Goal: Task Accomplishment & Management: Manage account settings

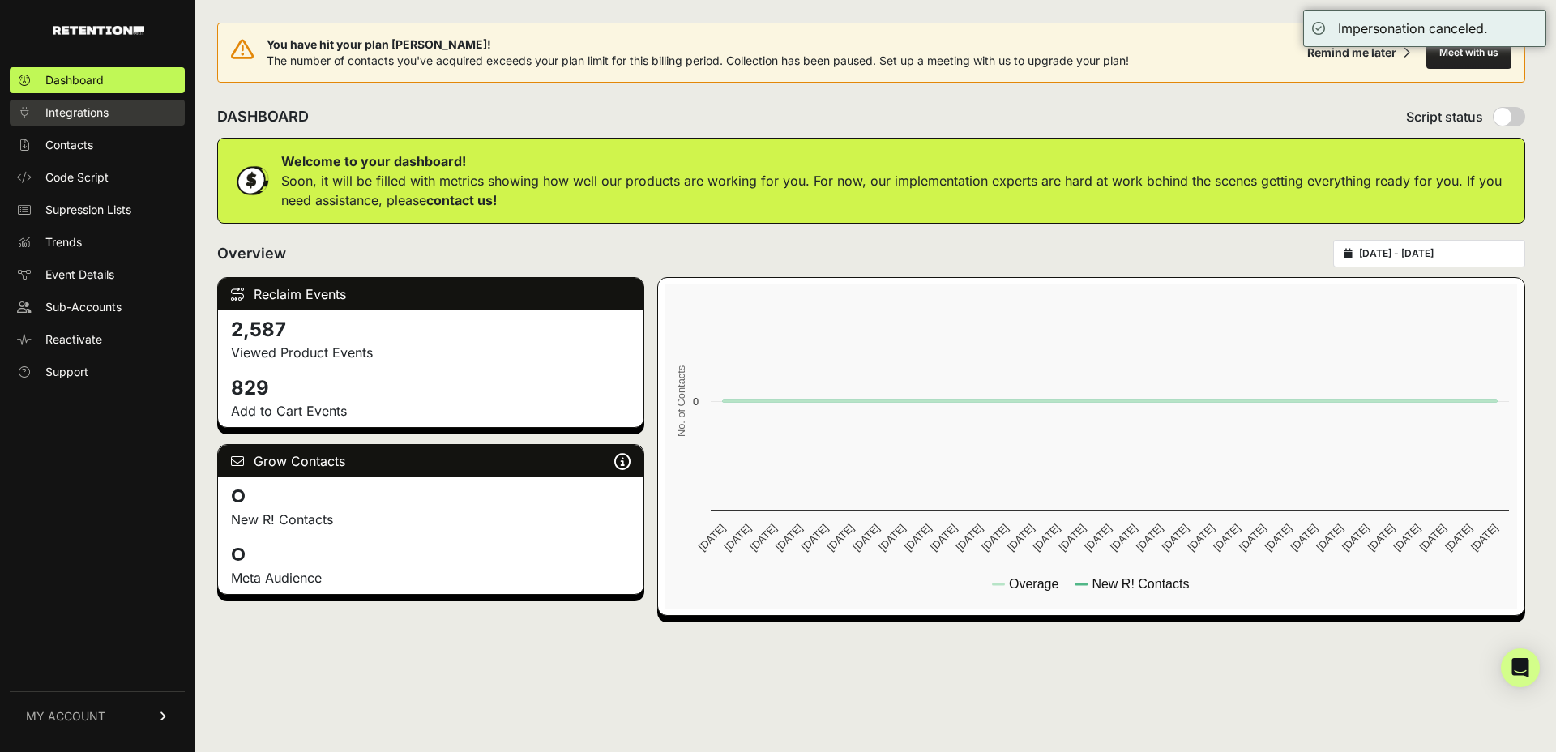
click at [67, 115] on span "Integrations" at bounding box center [76, 113] width 63 height 16
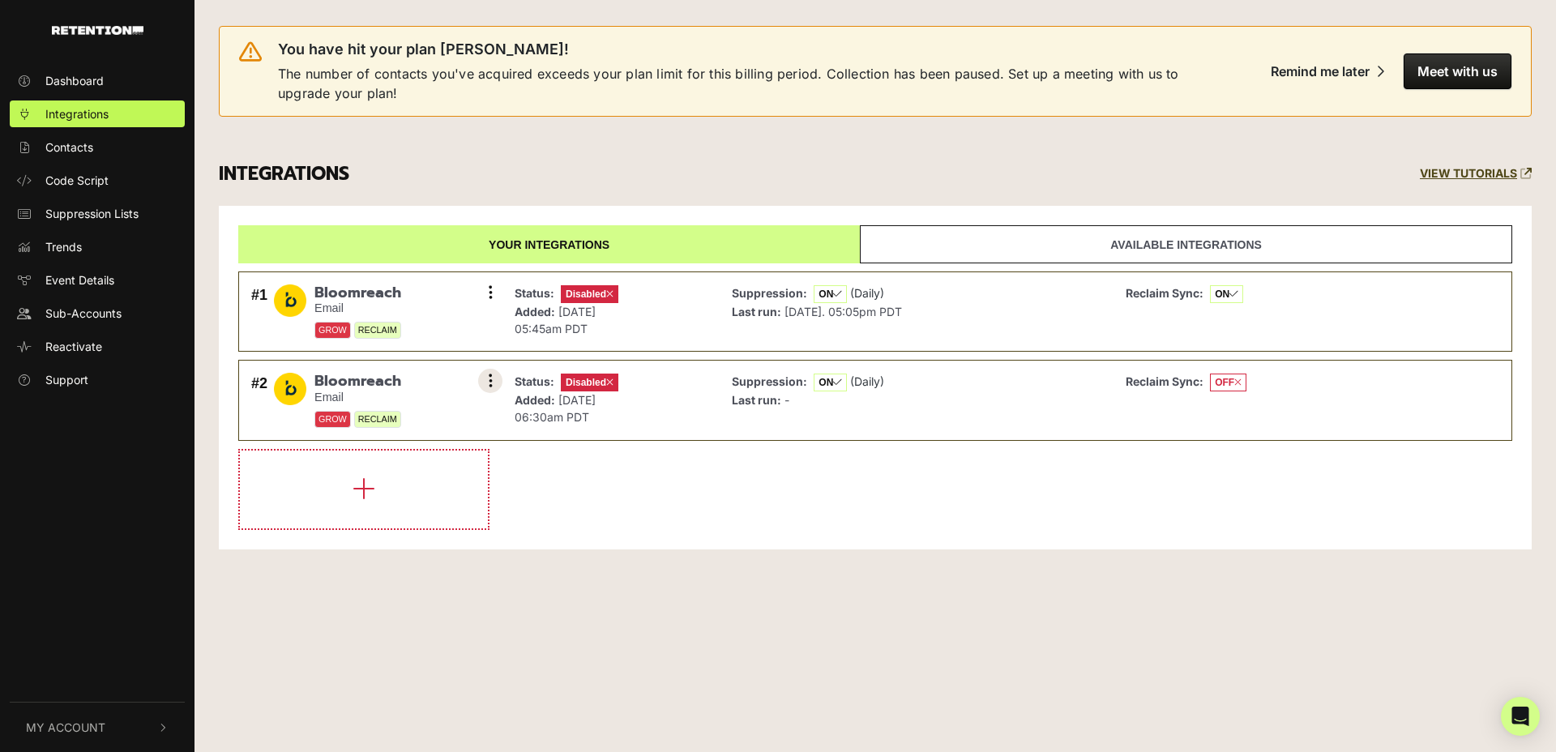
click at [492, 379] on button at bounding box center [490, 381] width 24 height 24
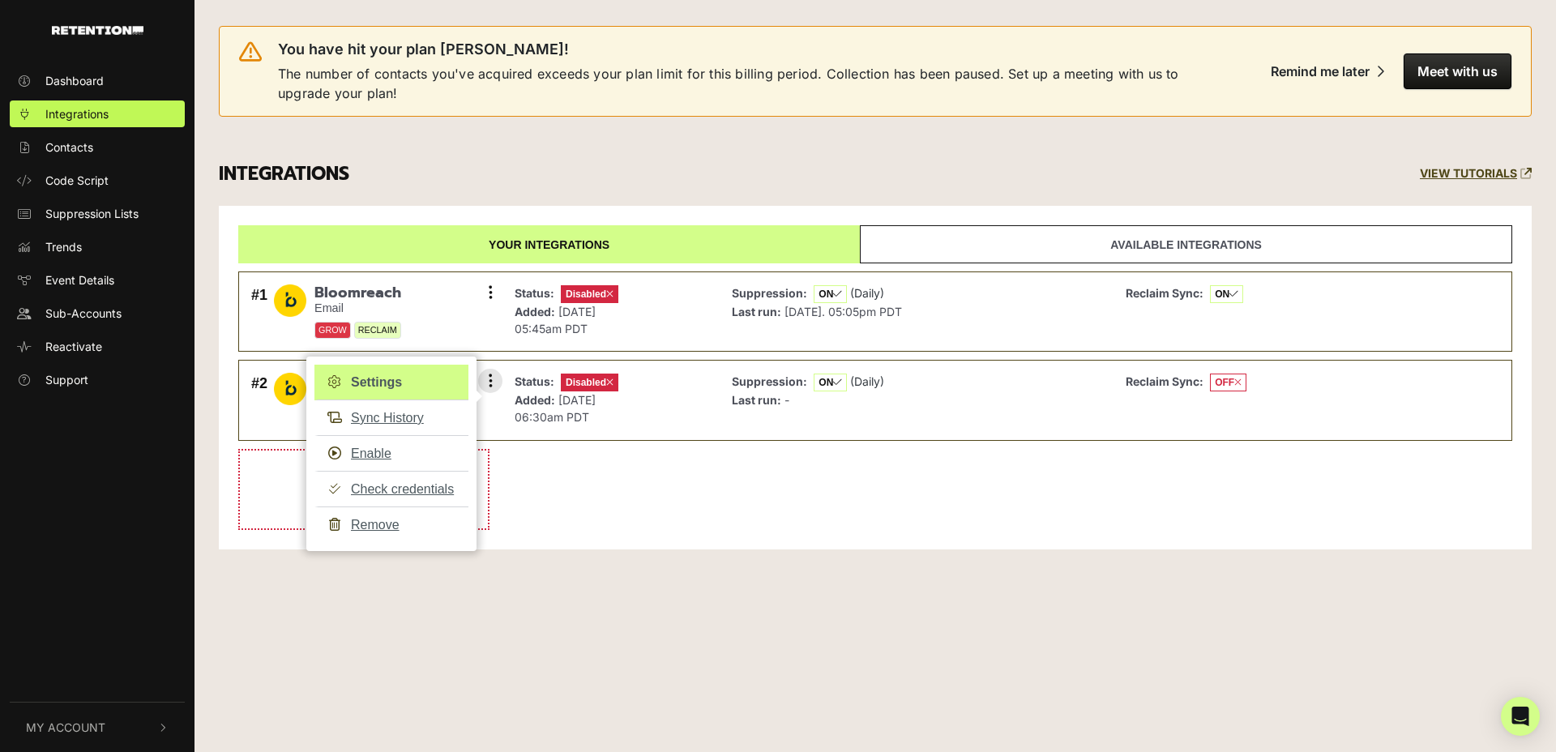
click at [399, 383] on link "Settings" at bounding box center [392, 383] width 154 height 36
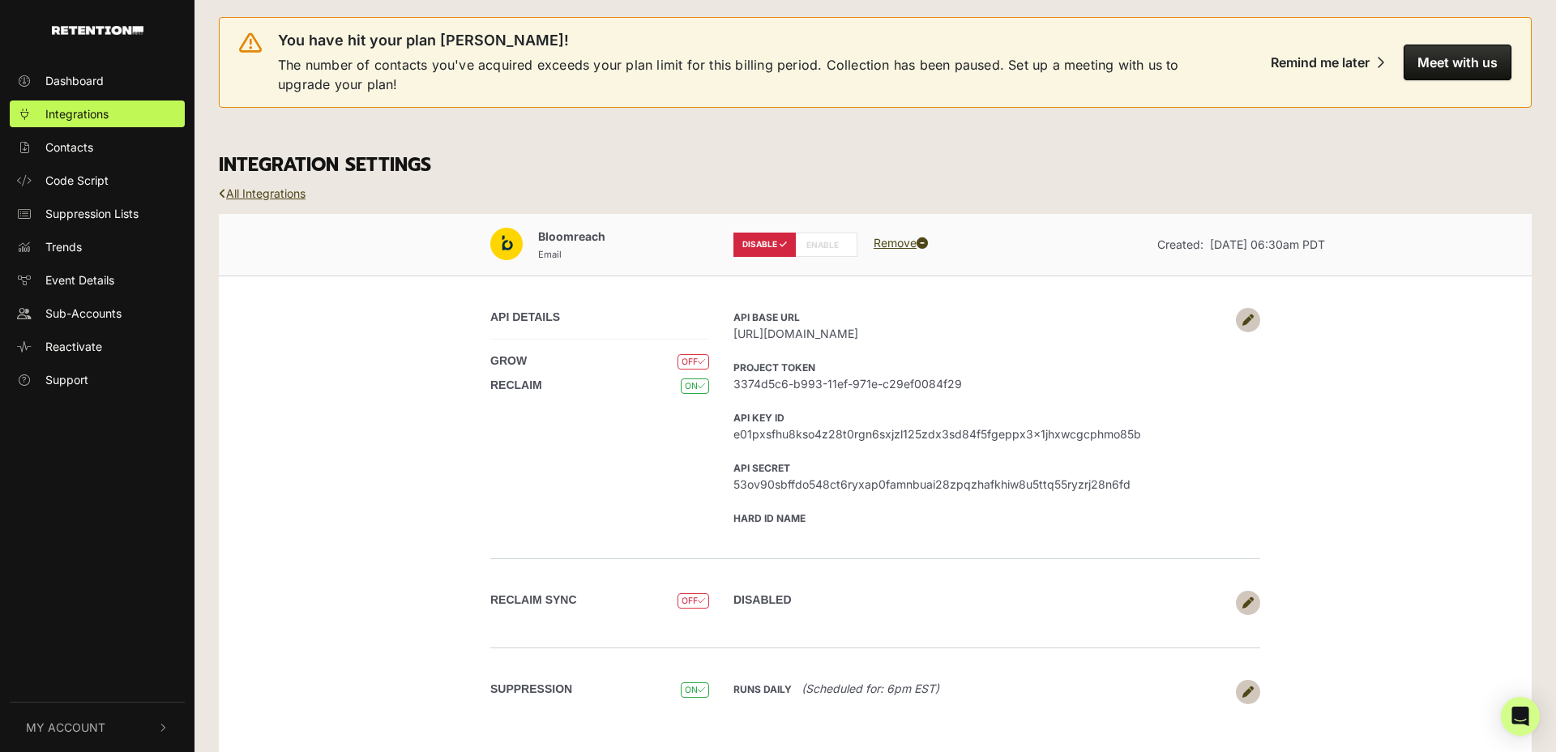
scroll to position [29, 0]
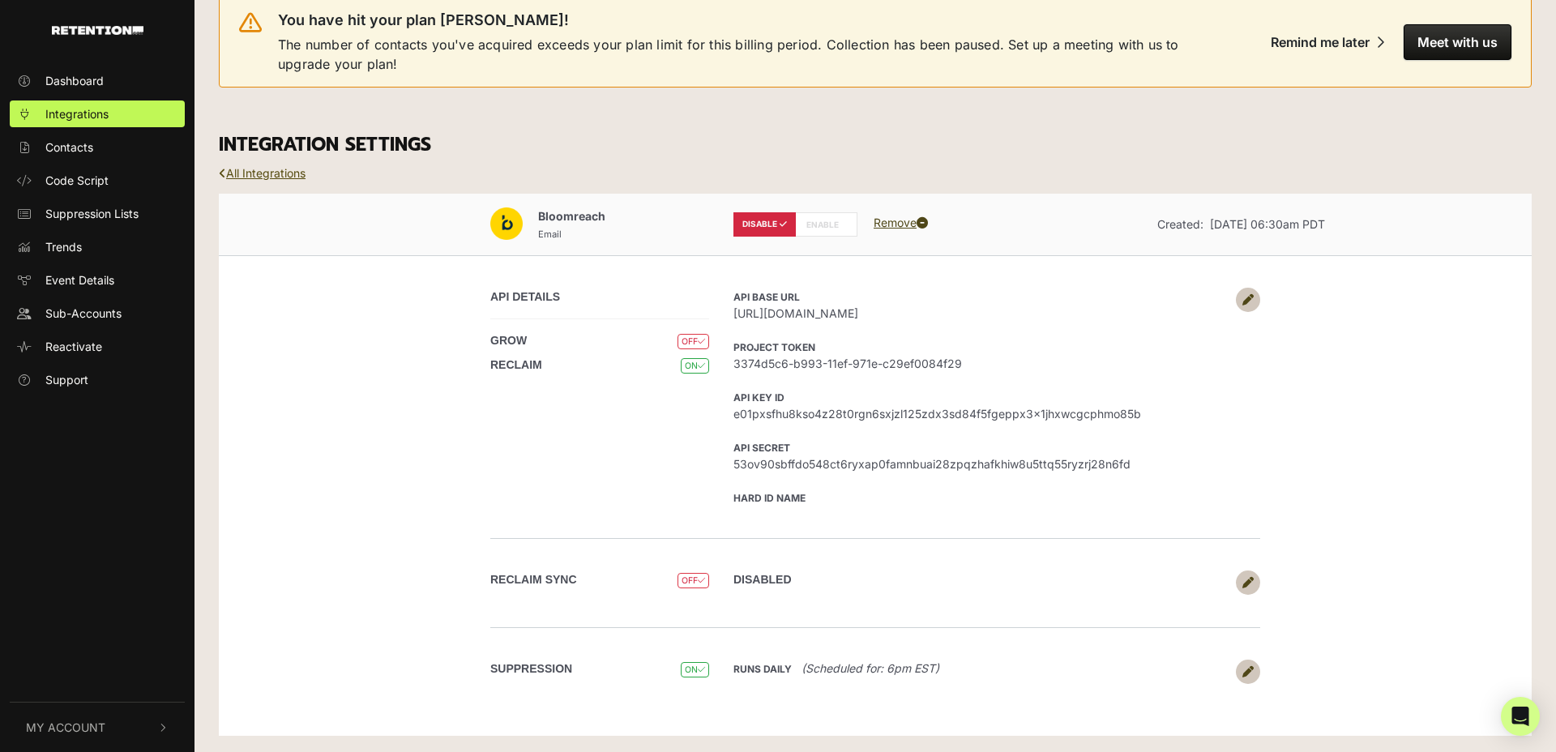
click at [274, 167] on link "All Integrations" at bounding box center [262, 173] width 87 height 14
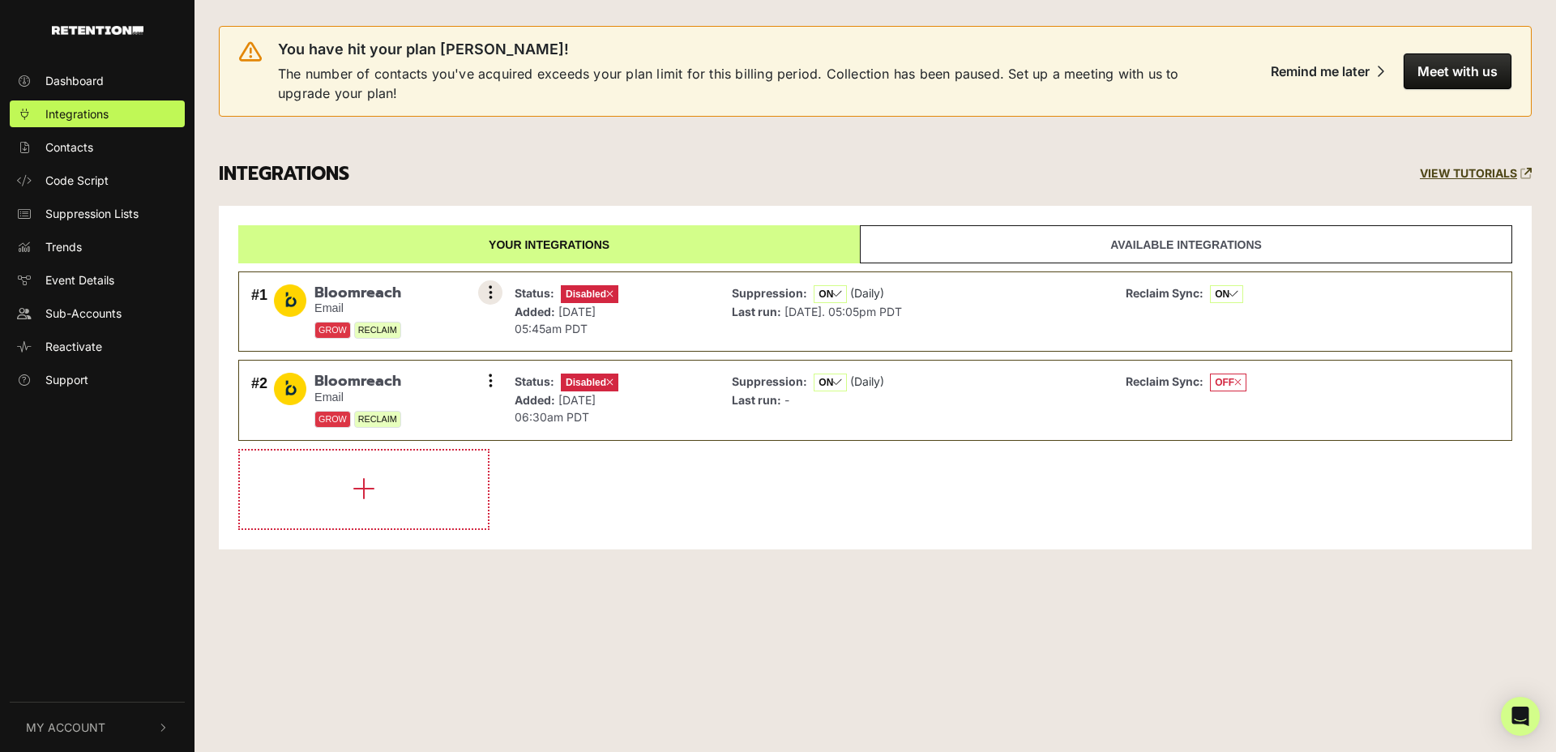
click at [490, 297] on icon at bounding box center [491, 293] width 4 height 16
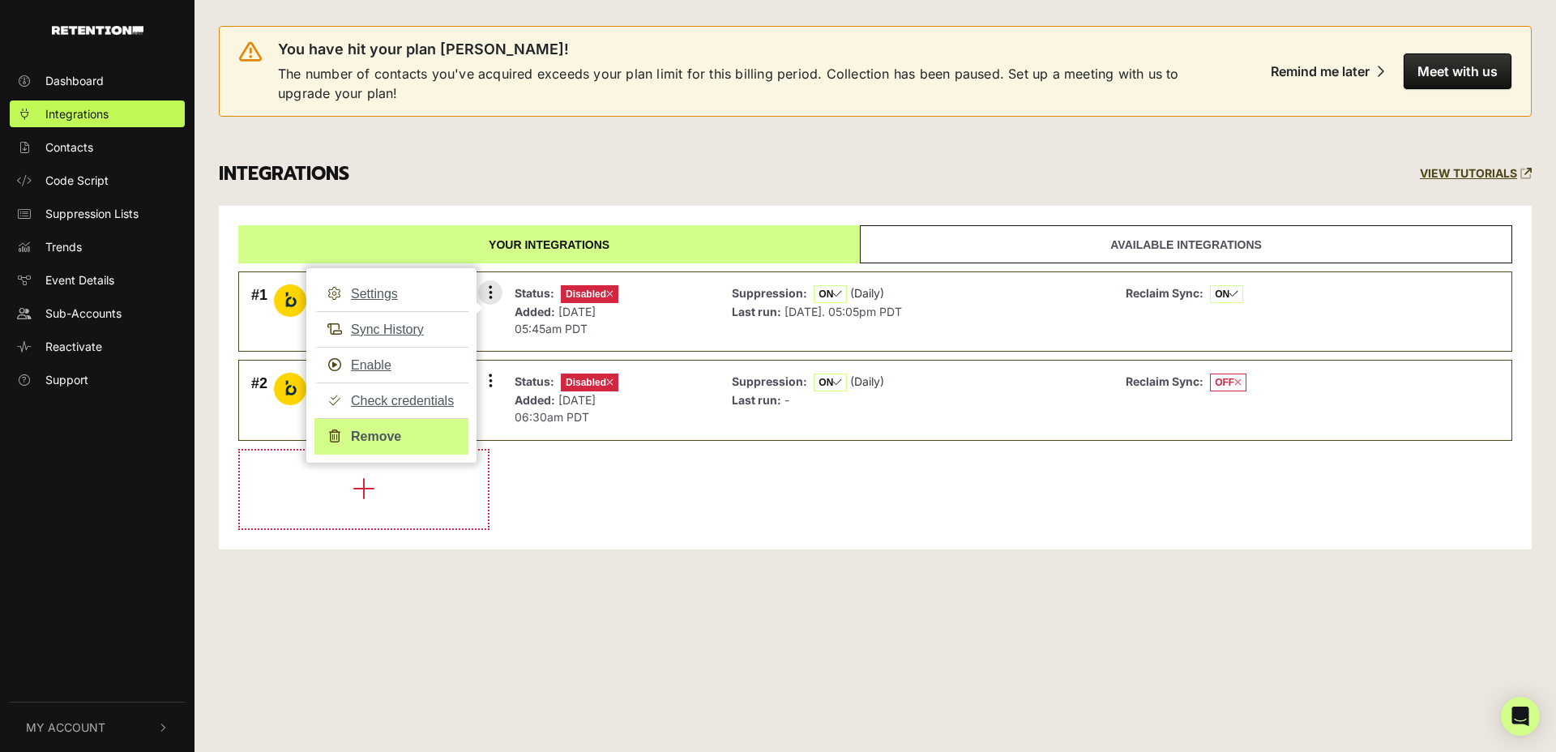
click at [385, 435] on link "Remove" at bounding box center [392, 436] width 154 height 36
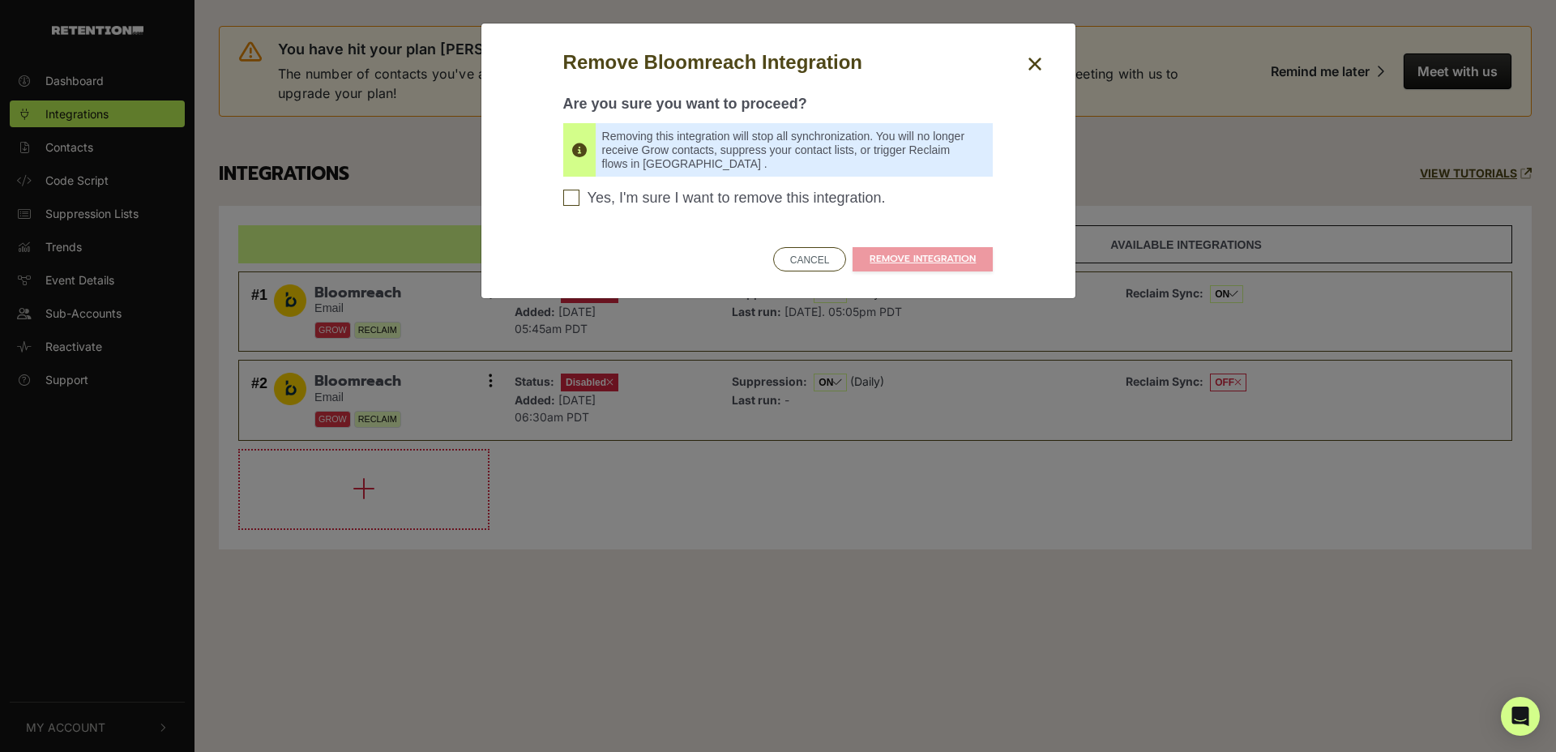
click at [627, 202] on span "Yes, I'm sure I want to remove this integration." at bounding box center [737, 199] width 298 height 18
click at [580, 202] on input "Yes, I'm sure I want to remove this integration. Please confirm to continue" at bounding box center [571, 198] width 16 height 16
checkbox input "true"
click at [900, 258] on link "REMOVE INTEGRATION" at bounding box center [923, 259] width 140 height 24
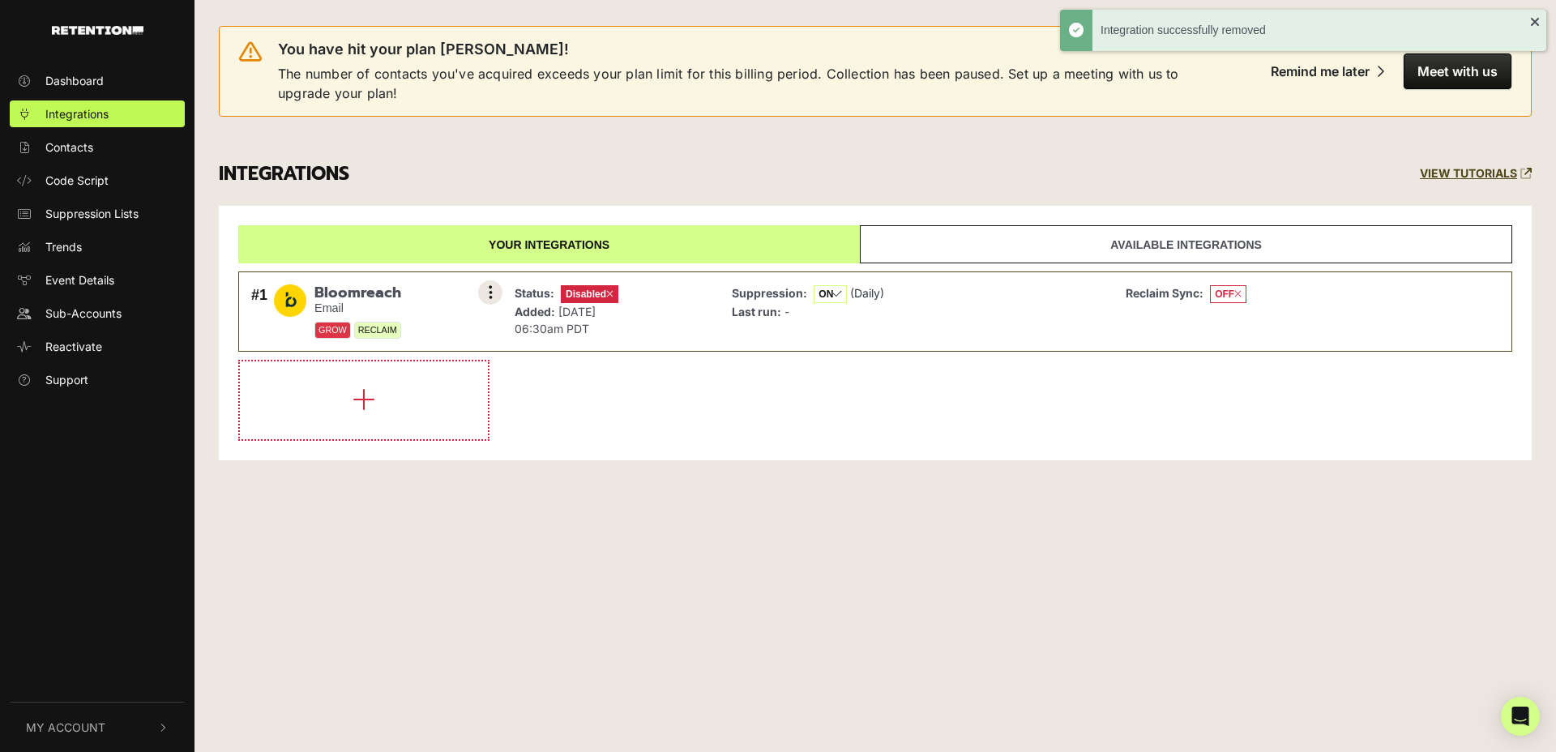
click at [487, 294] on button at bounding box center [490, 292] width 24 height 24
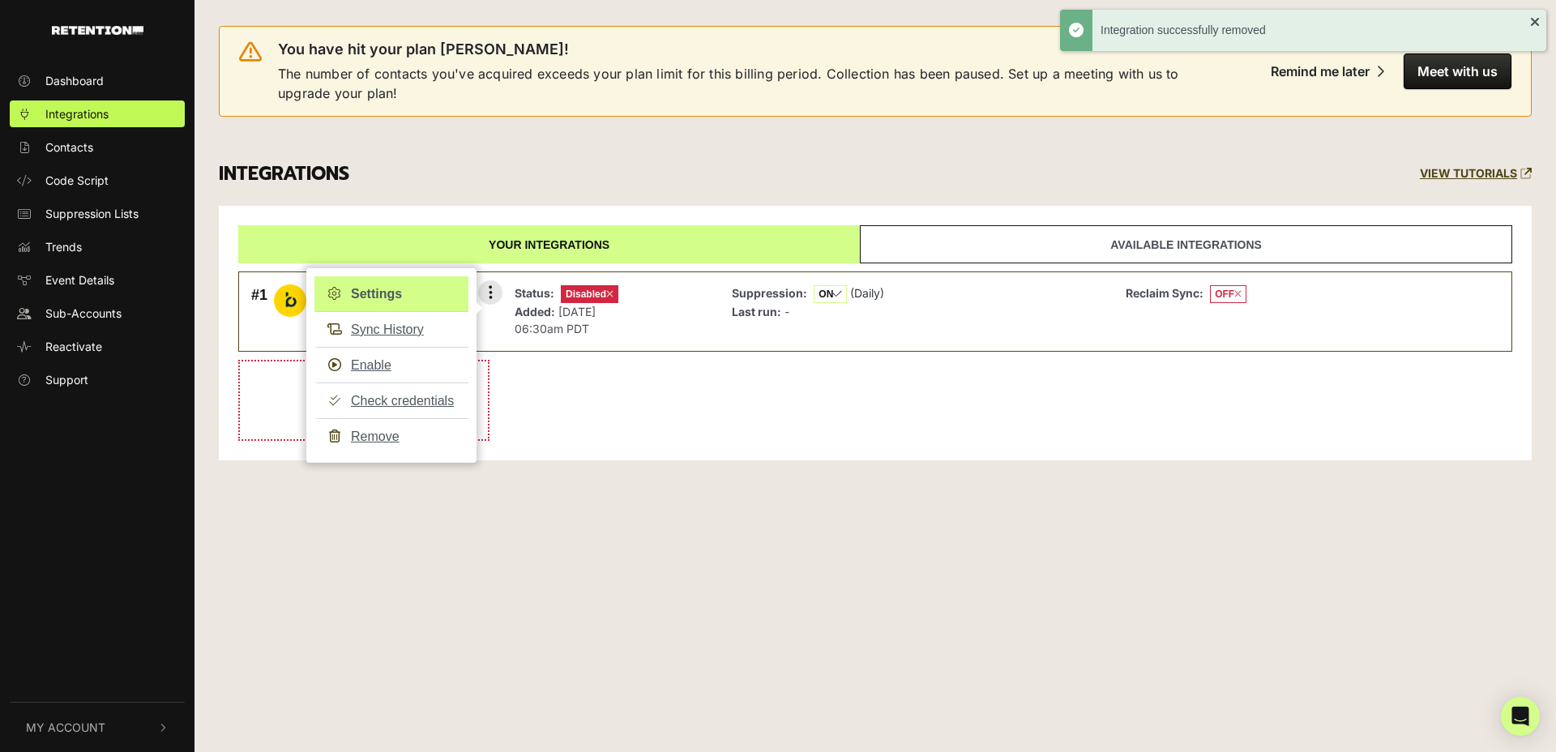
click at [370, 292] on link "Settings" at bounding box center [392, 294] width 154 height 36
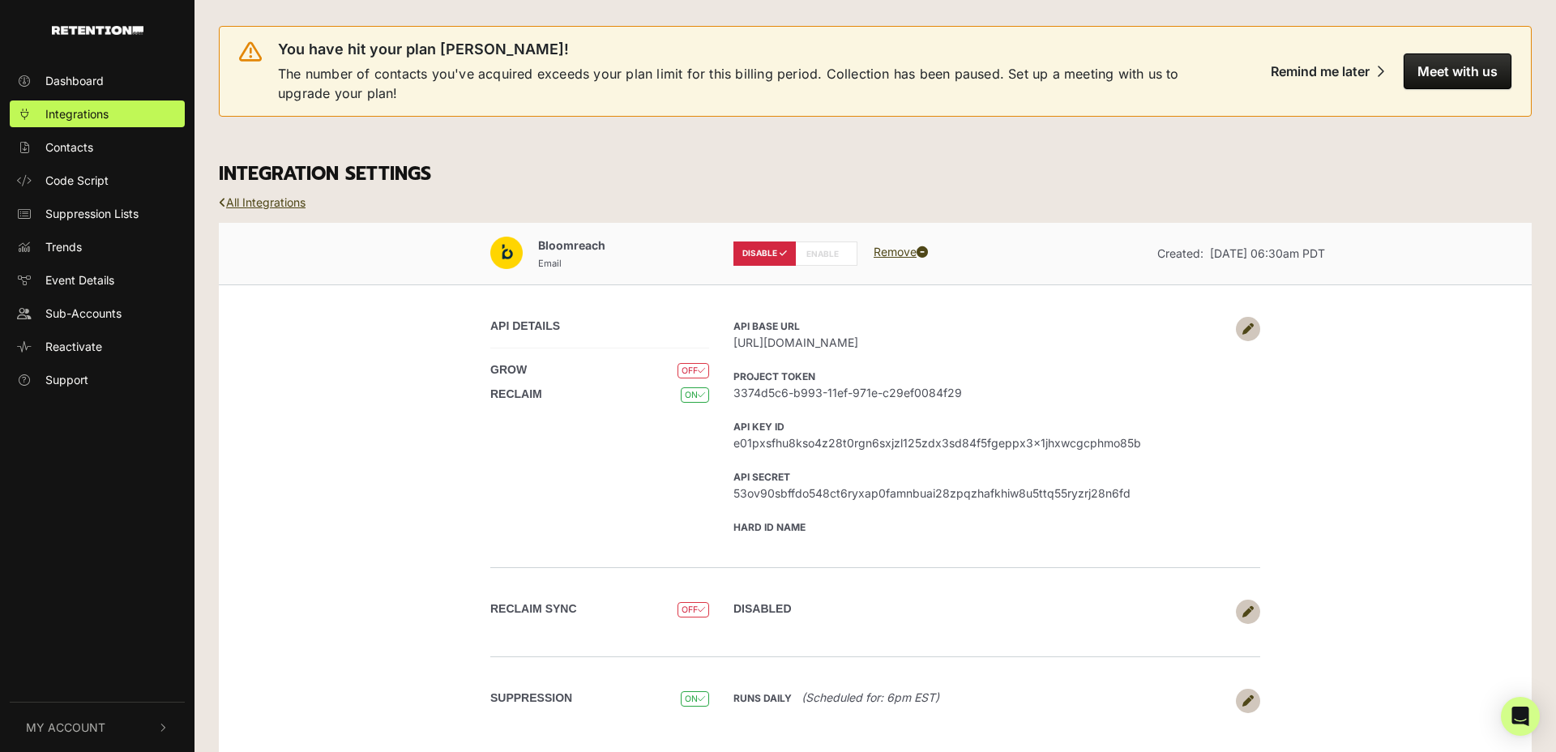
click at [1252, 332] on icon at bounding box center [1248, 328] width 11 height 11
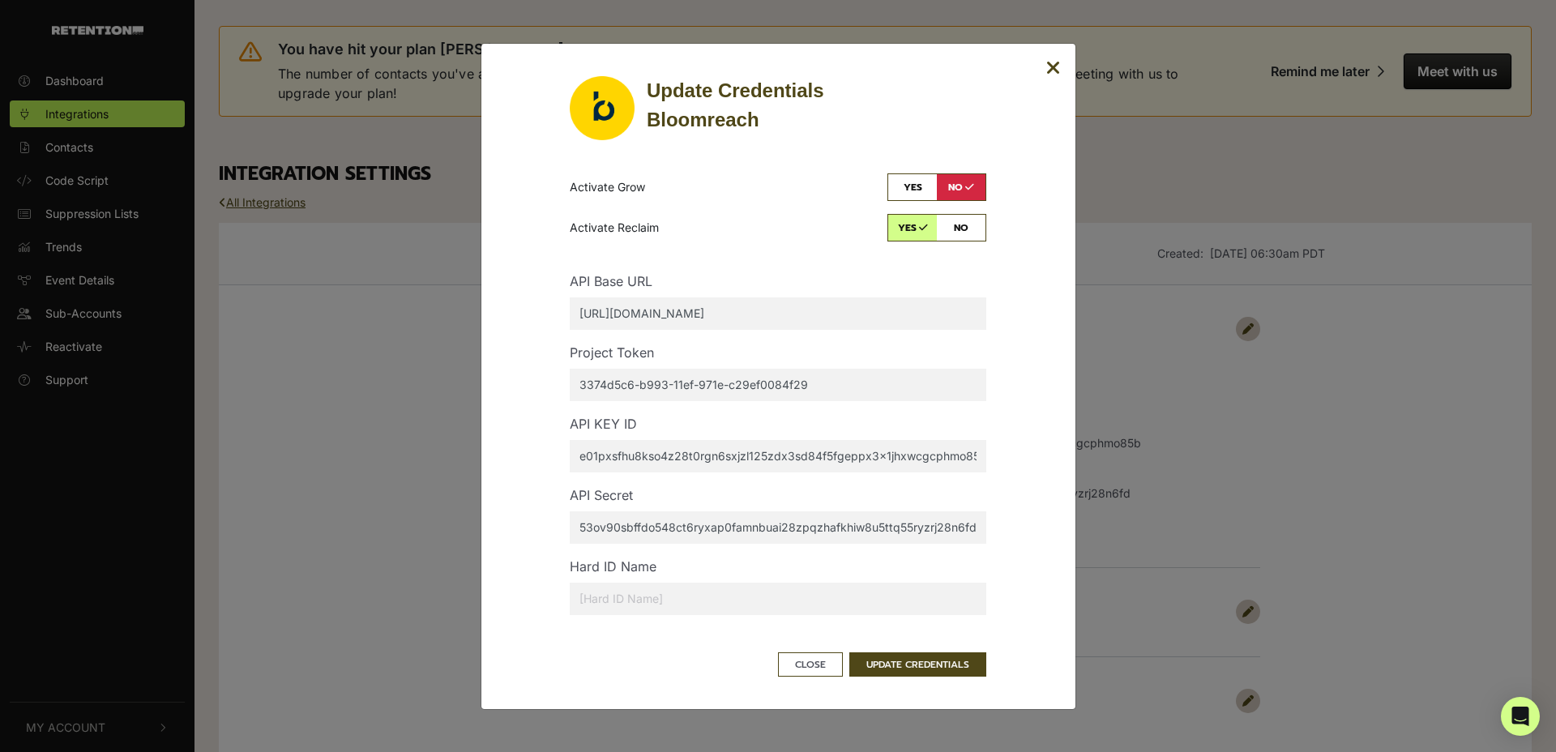
click at [952, 241] on input "checkbox" at bounding box center [937, 228] width 99 height 28
checkbox input "false"
click at [907, 665] on button "UPDATE CREDENTIALS" at bounding box center [917, 665] width 137 height 24
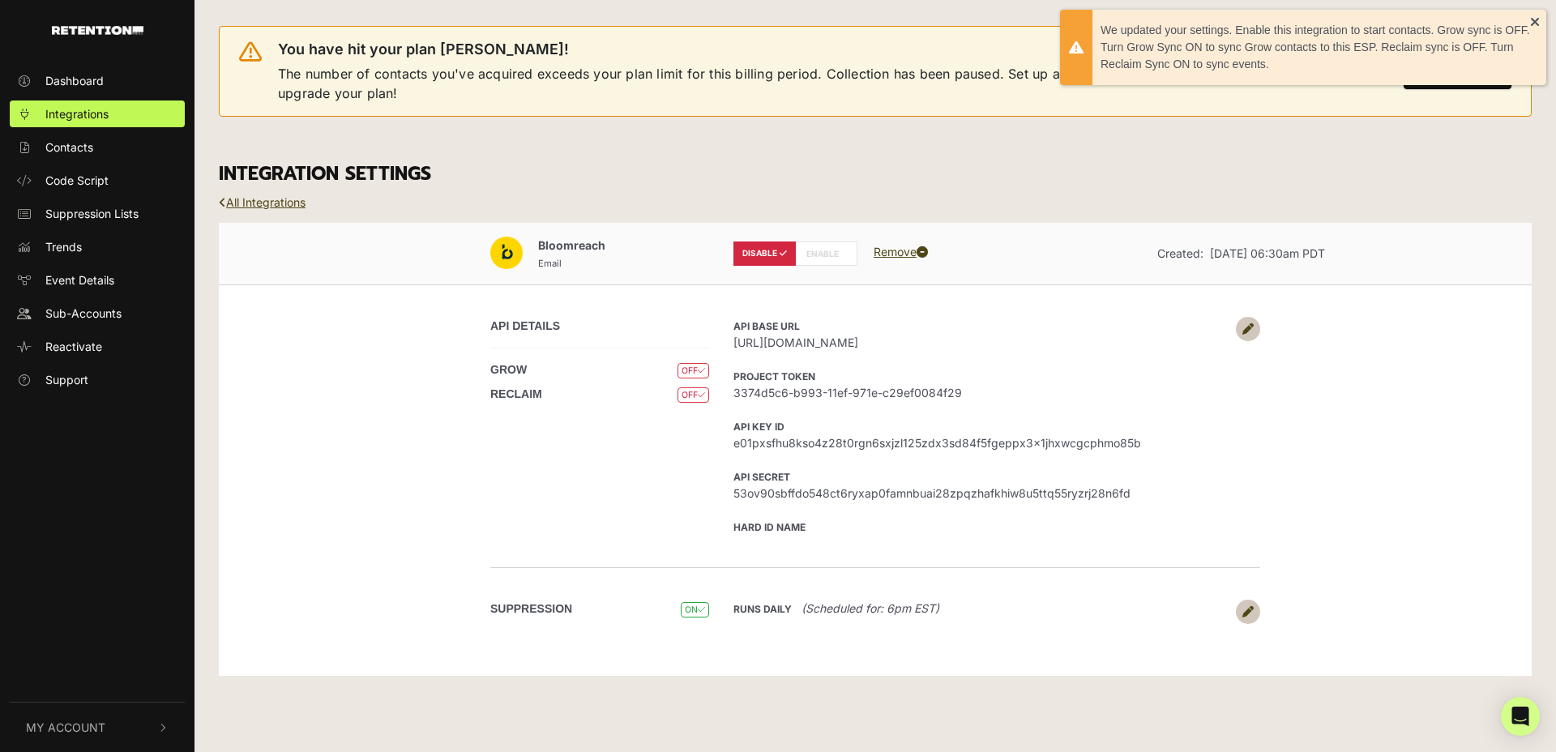
click at [1250, 613] on icon at bounding box center [1248, 611] width 11 height 11
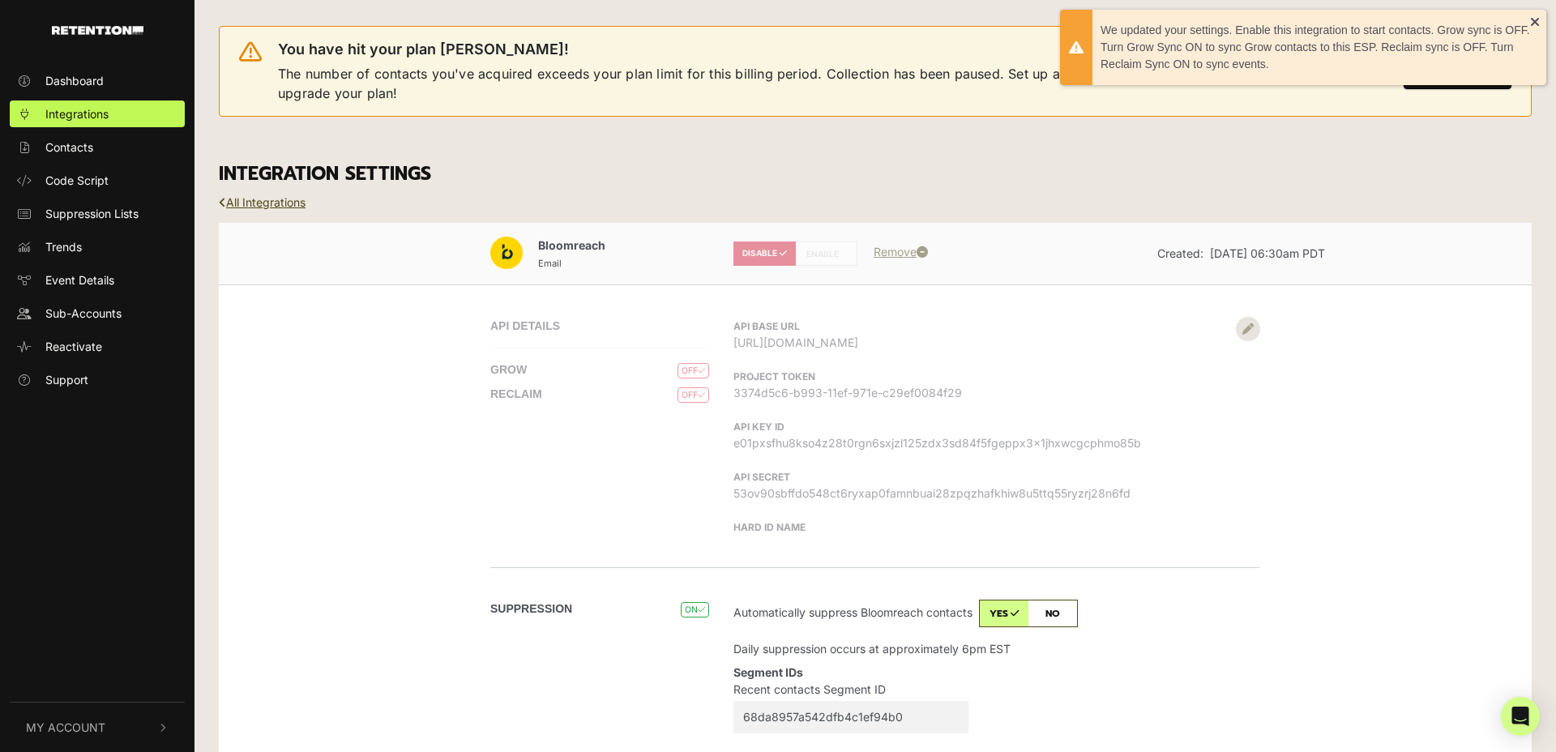
click at [1061, 609] on input "checkbox" at bounding box center [1028, 614] width 99 height 28
checkbox input "false"
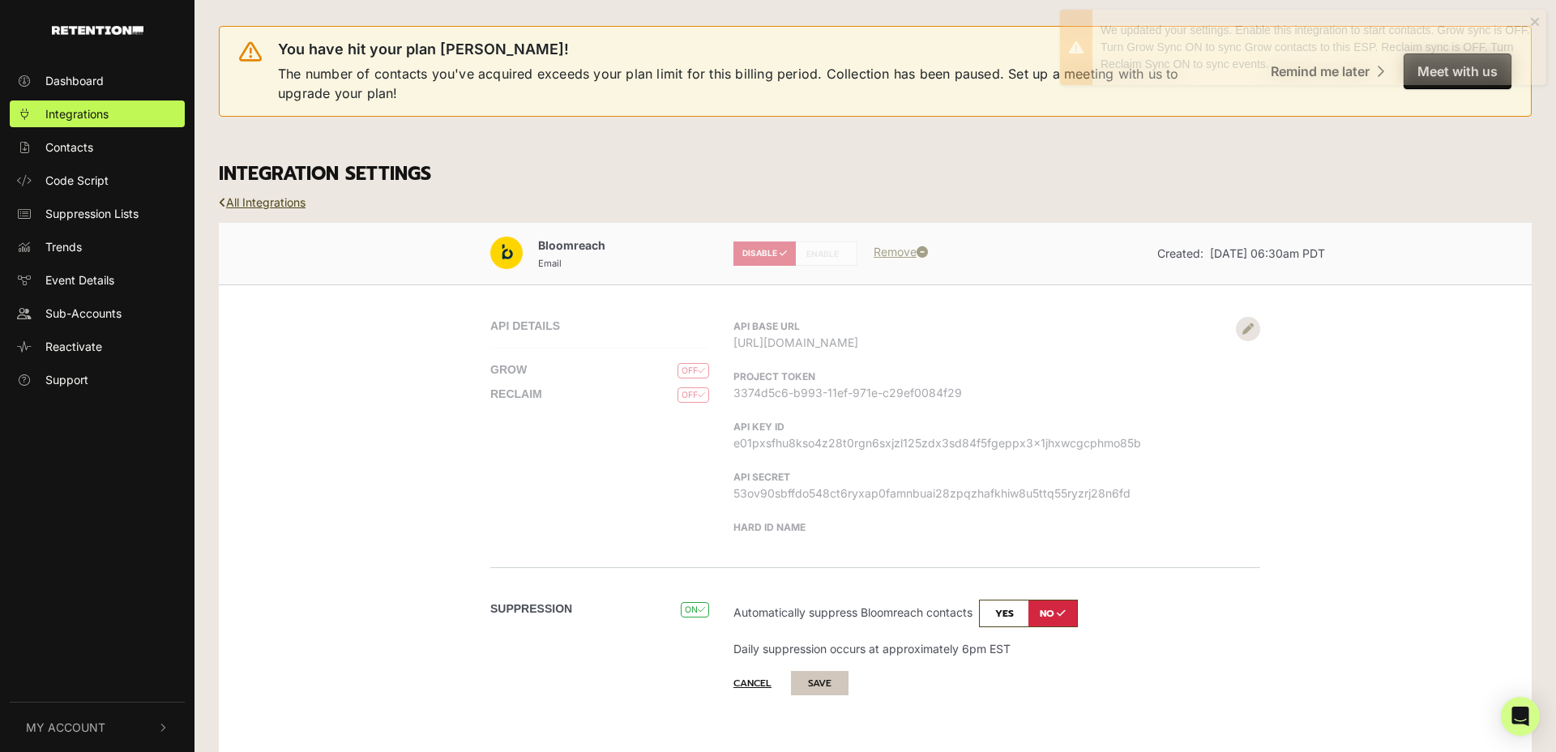
click at [809, 680] on button "SAVE" at bounding box center [820, 683] width 58 height 24
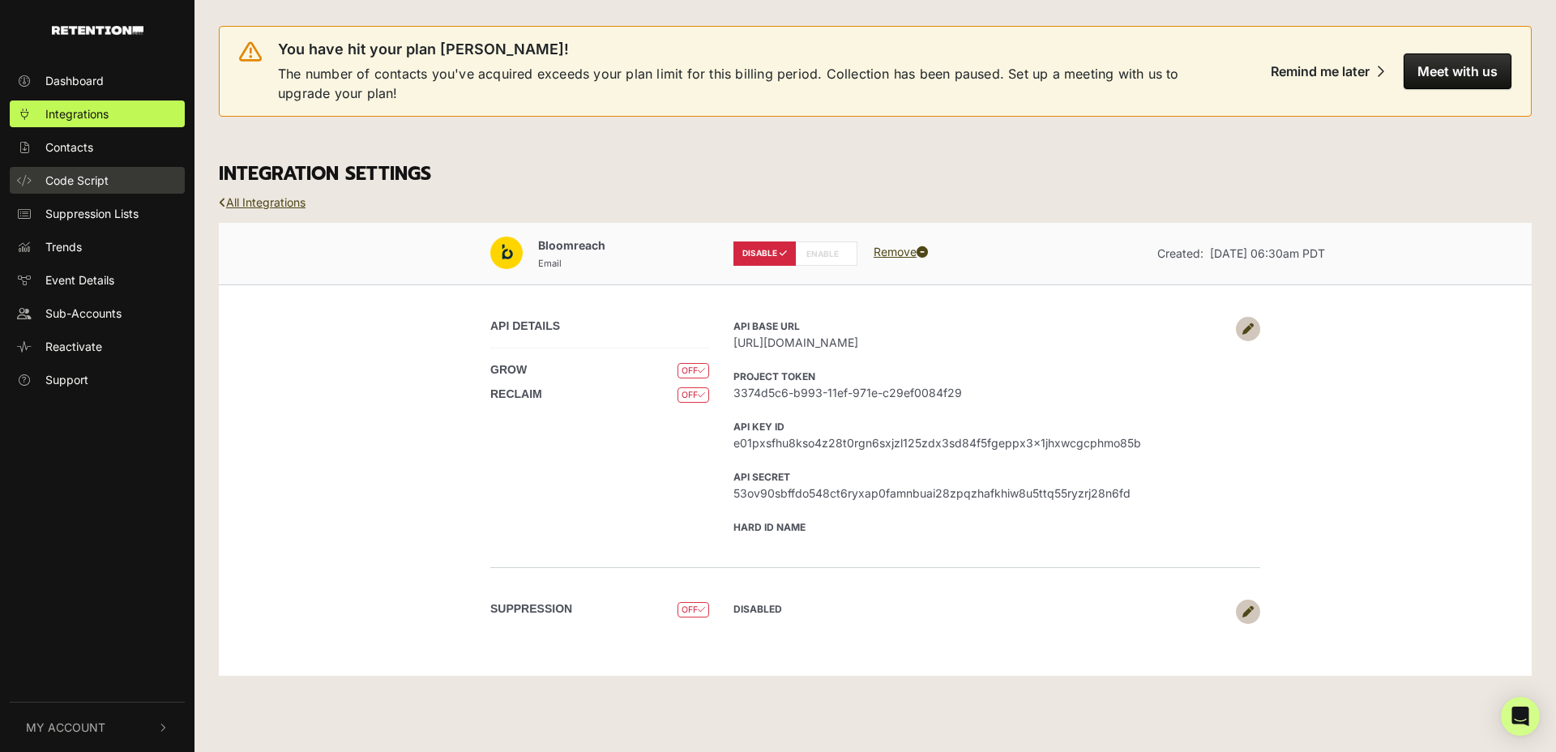
click at [75, 177] on span "Code Script" at bounding box center [76, 180] width 63 height 17
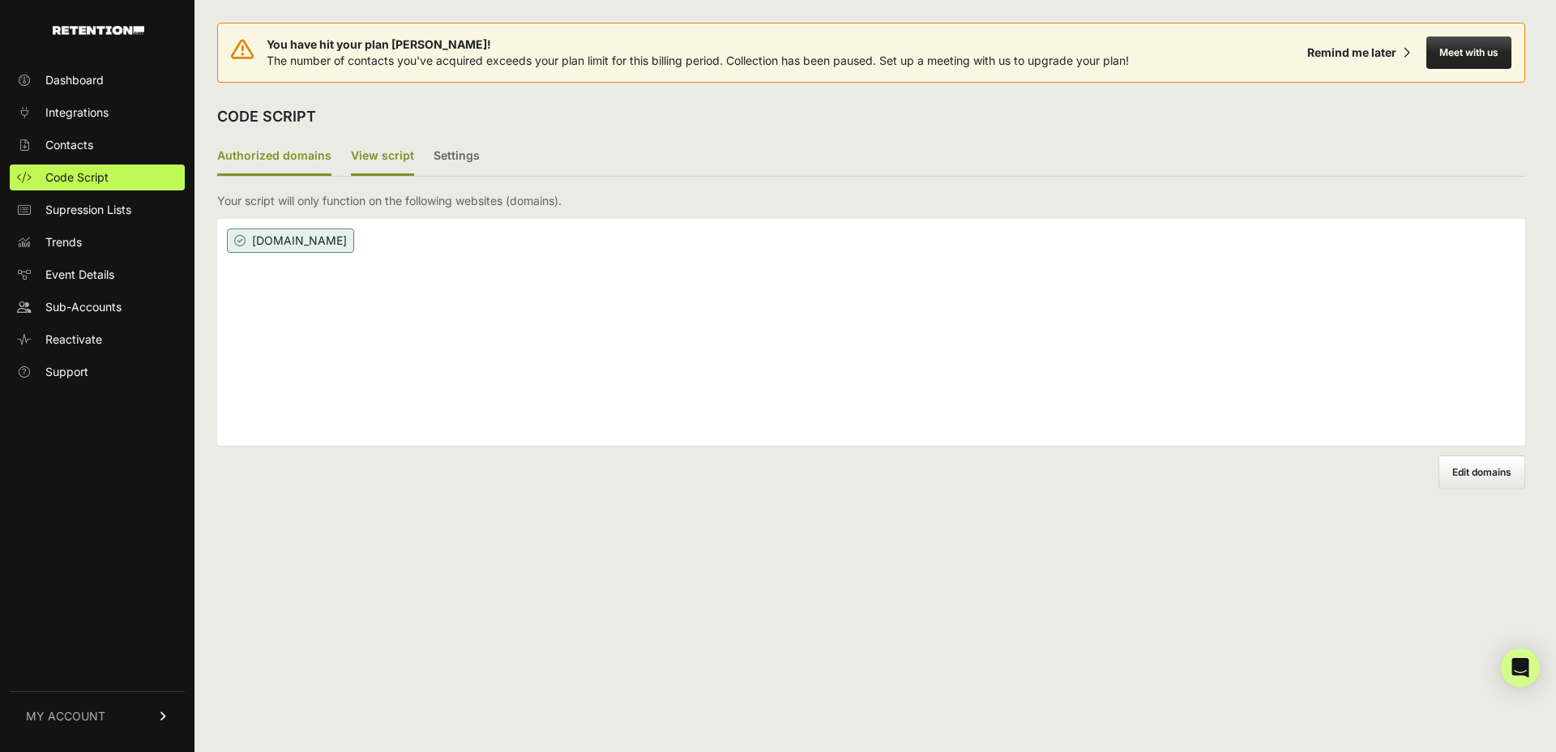
click at [365, 157] on label "View script" at bounding box center [382, 157] width 63 height 38
click at [0, 0] on input "View script" at bounding box center [0, 0] width 0 height 0
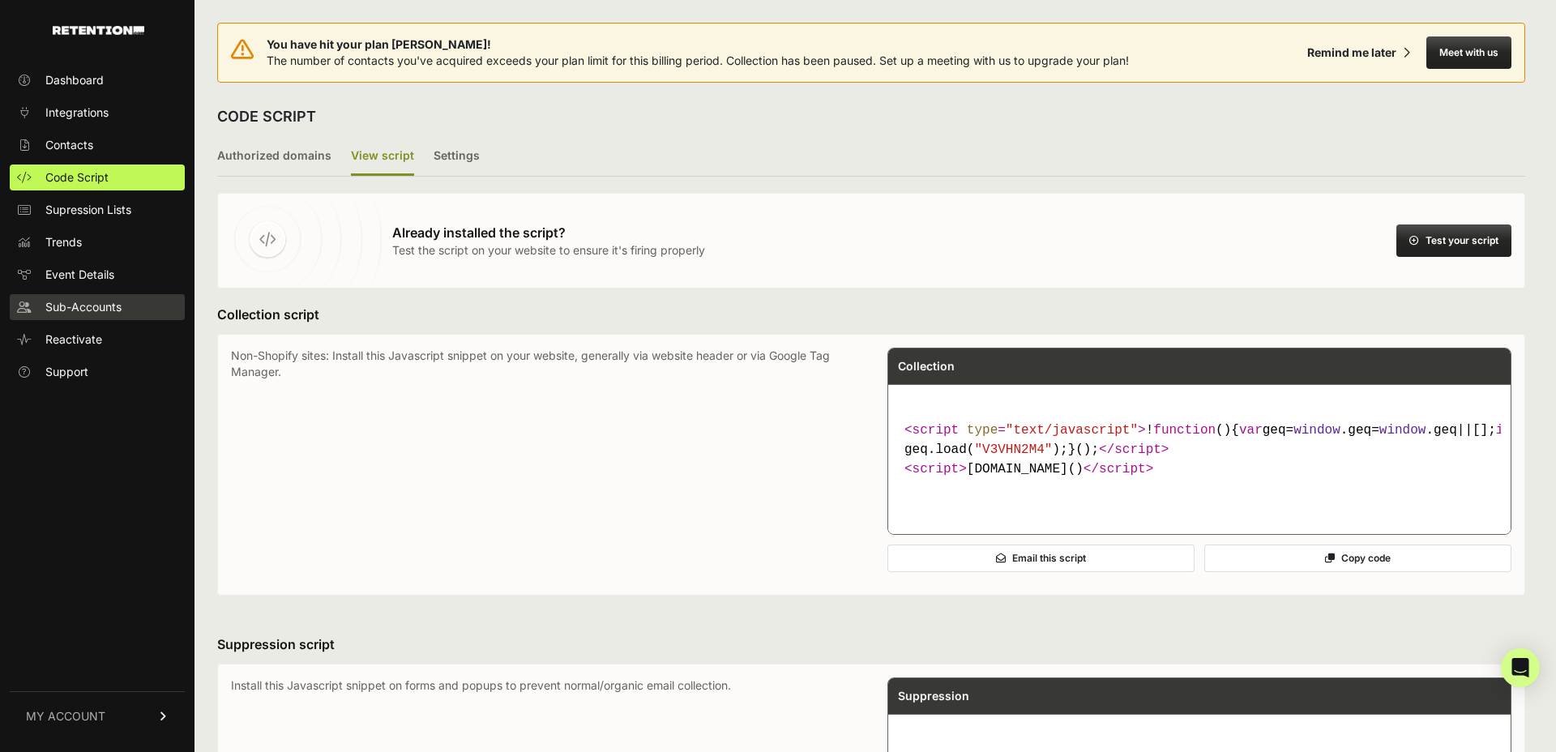
click at [57, 313] on span "Sub-Accounts" at bounding box center [83, 307] width 76 height 16
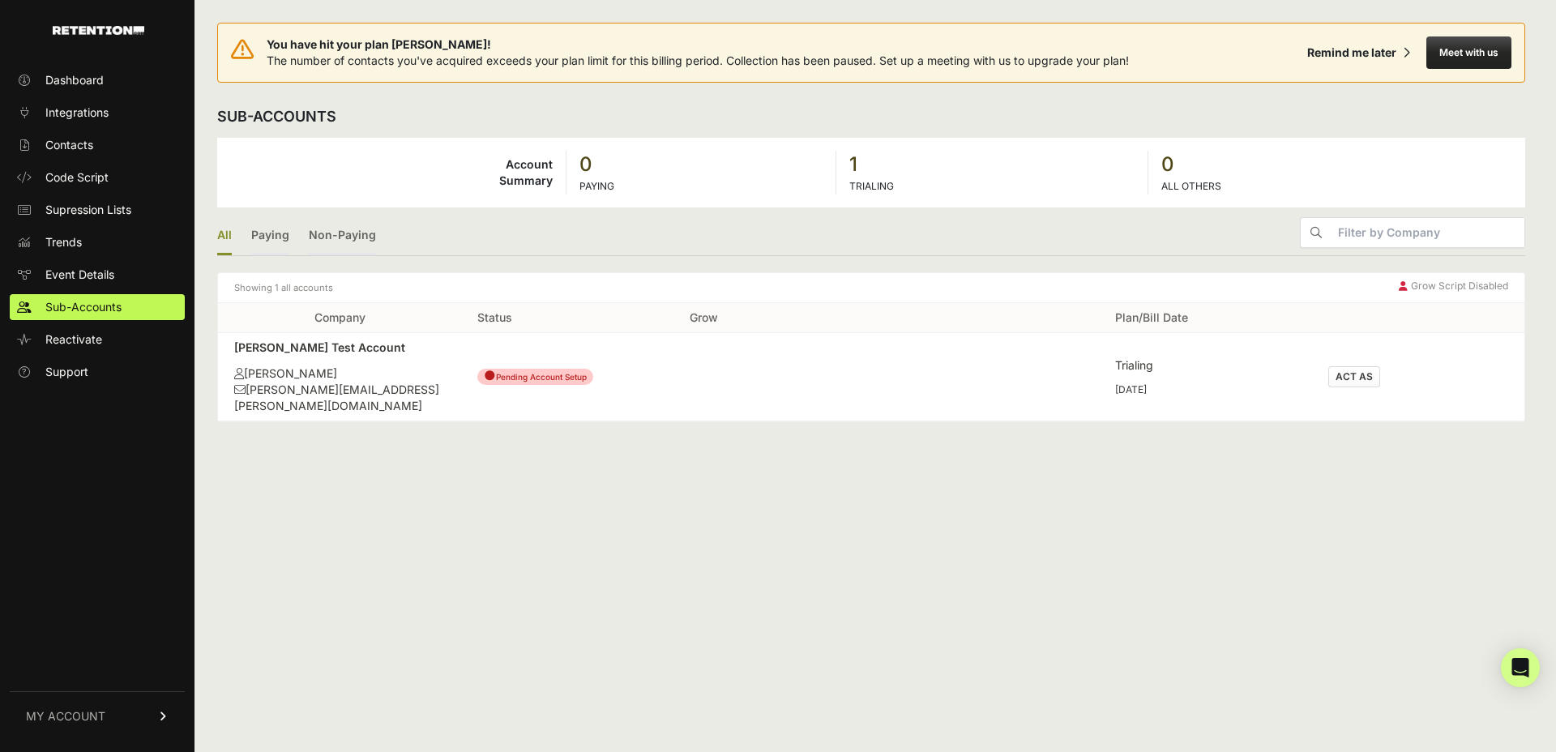
click at [1359, 373] on button "ACT AS" at bounding box center [1355, 376] width 52 height 21
